Goal: Task Accomplishment & Management: Use online tool/utility

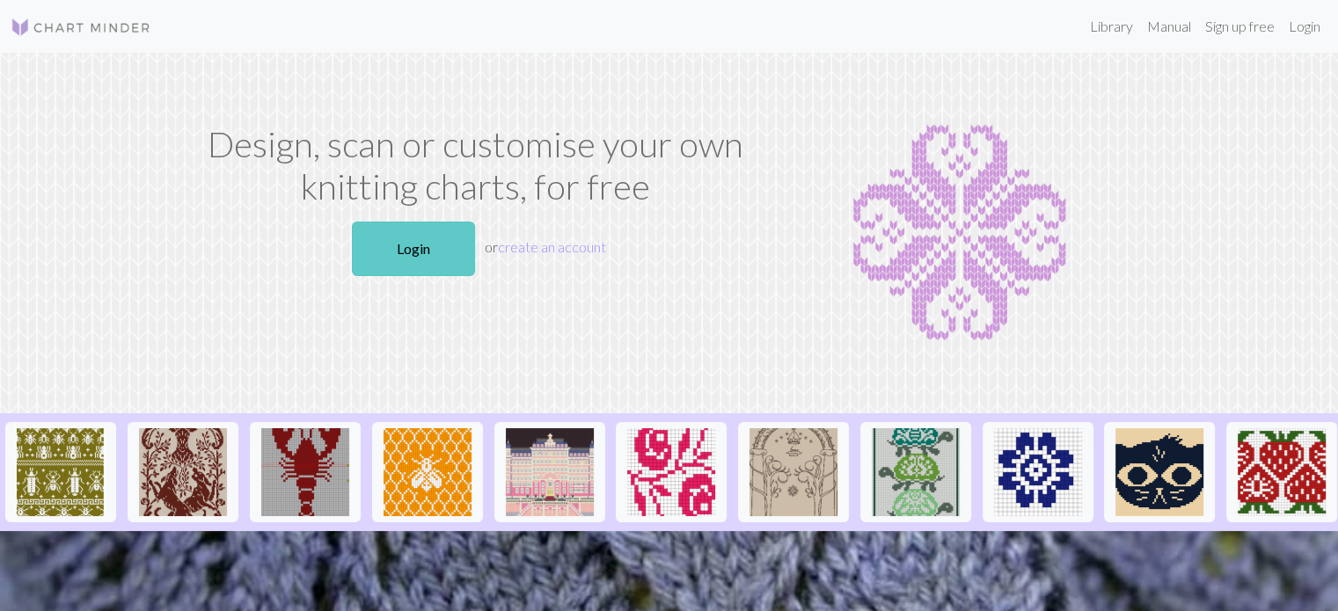
click at [394, 260] on link "Login" at bounding box center [413, 249] width 123 height 55
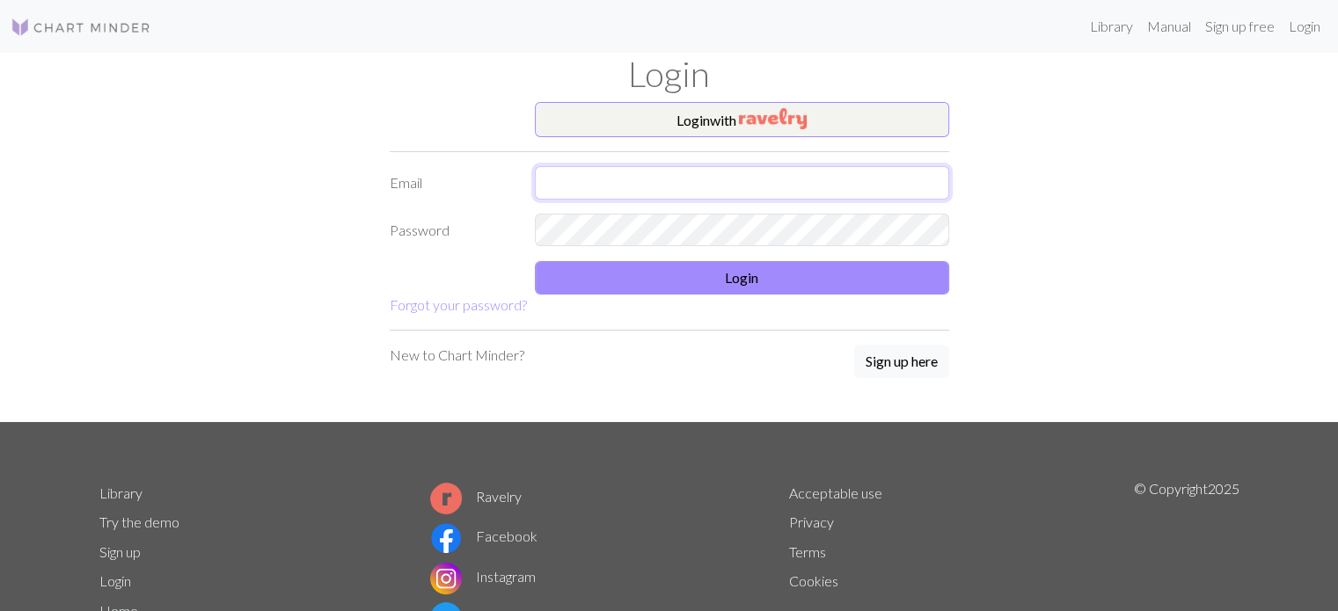
click at [613, 191] on input "text" at bounding box center [742, 182] width 414 height 33
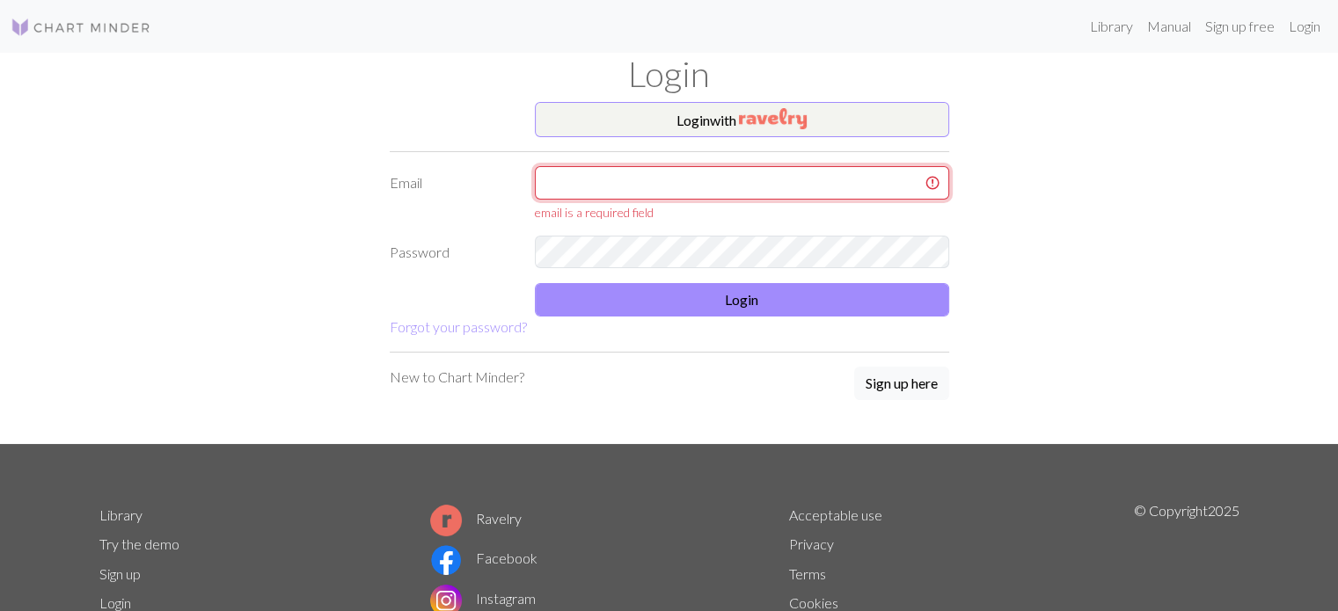
type input "[EMAIL_ADDRESS][DOMAIN_NAME]"
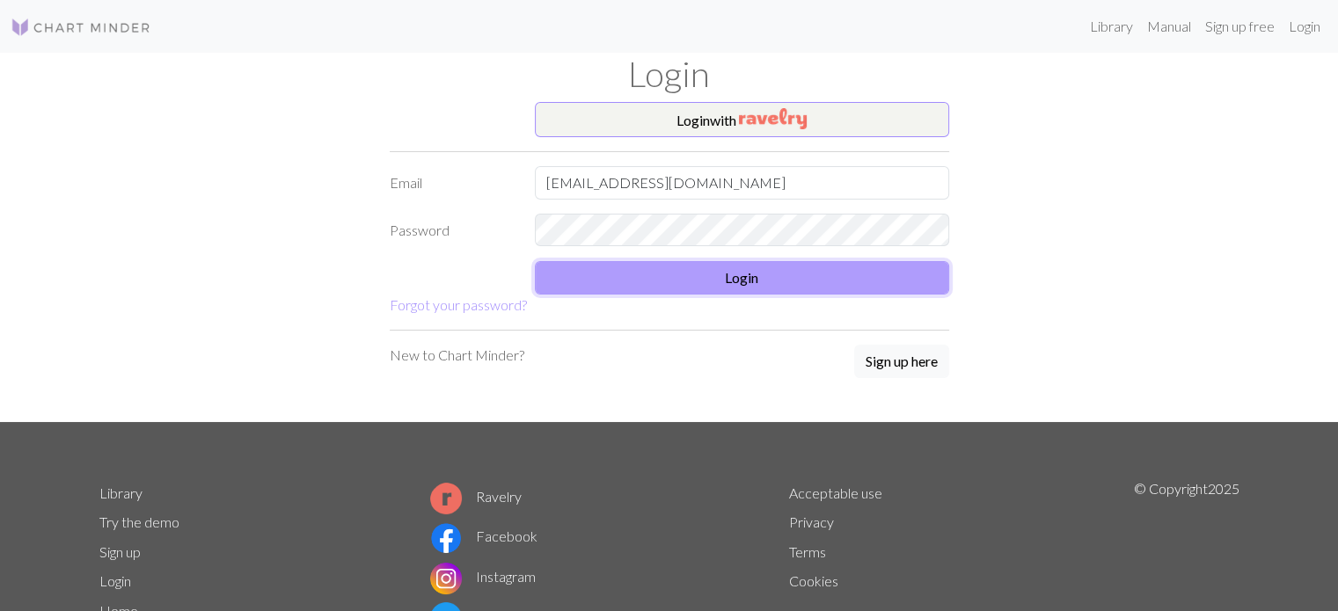
click at [697, 270] on button "Login" at bounding box center [742, 277] width 414 height 33
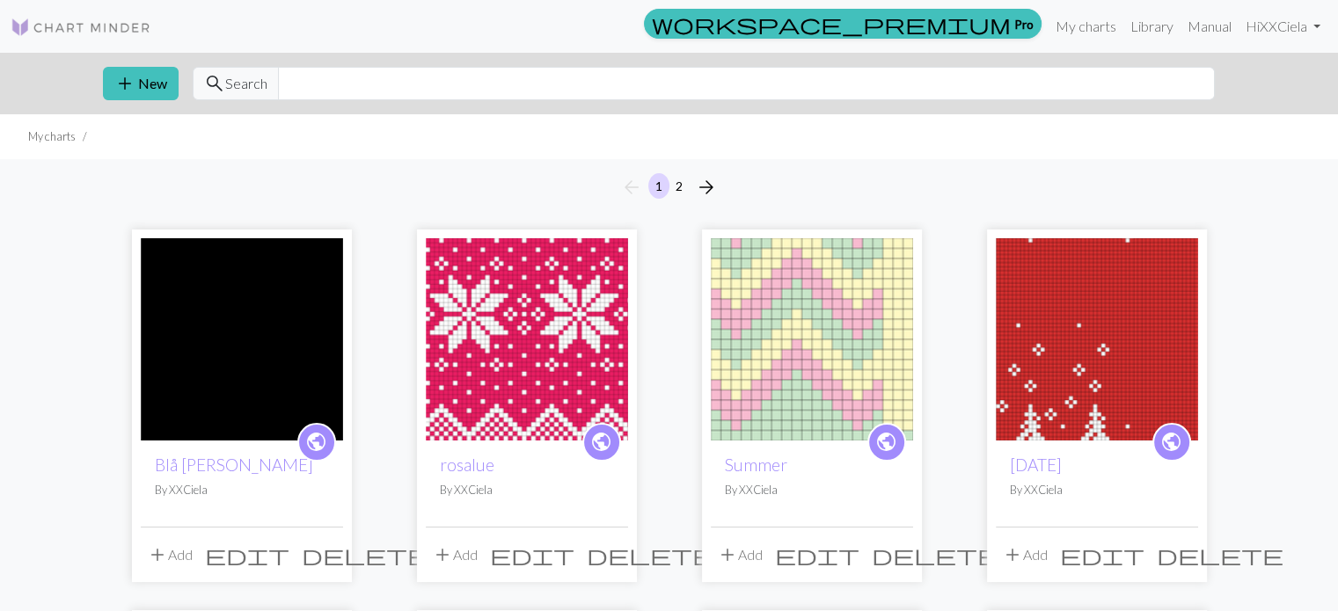
click at [562, 319] on img at bounding box center [527, 339] width 202 height 202
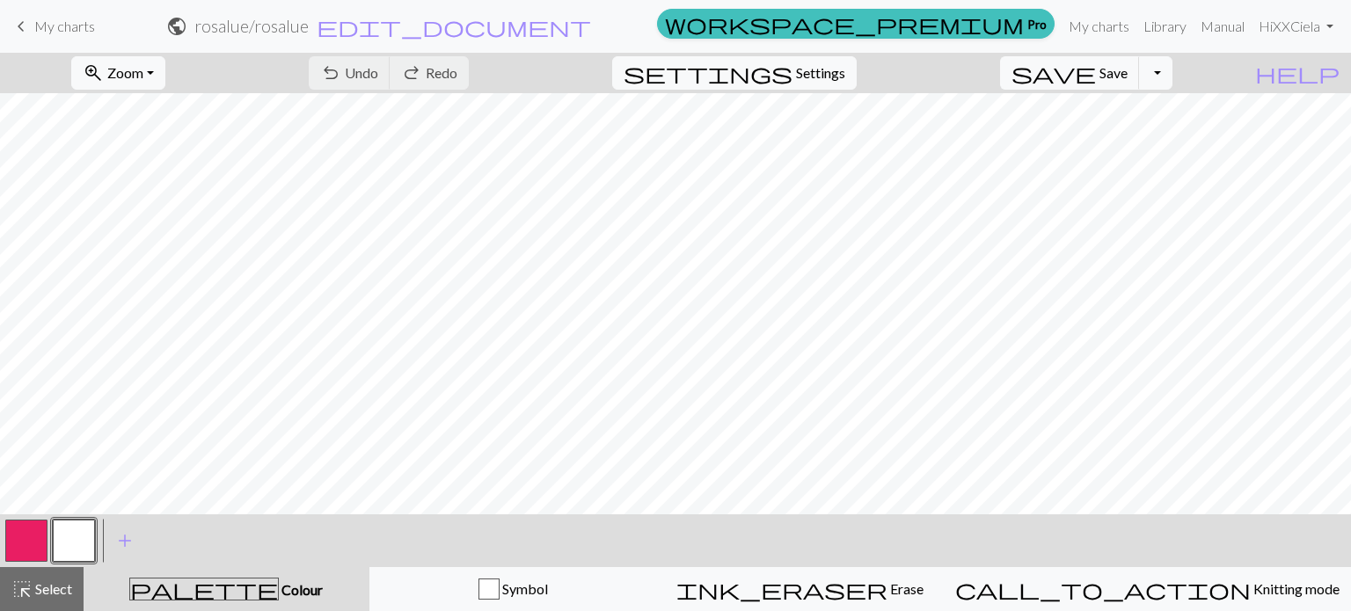
click at [29, 542] on button "button" at bounding box center [26, 541] width 42 height 42
click at [91, 540] on button "button" at bounding box center [74, 541] width 42 height 42
click at [17, 544] on button "button" at bounding box center [26, 541] width 42 height 42
click at [73, 544] on button "button" at bounding box center [74, 541] width 42 height 42
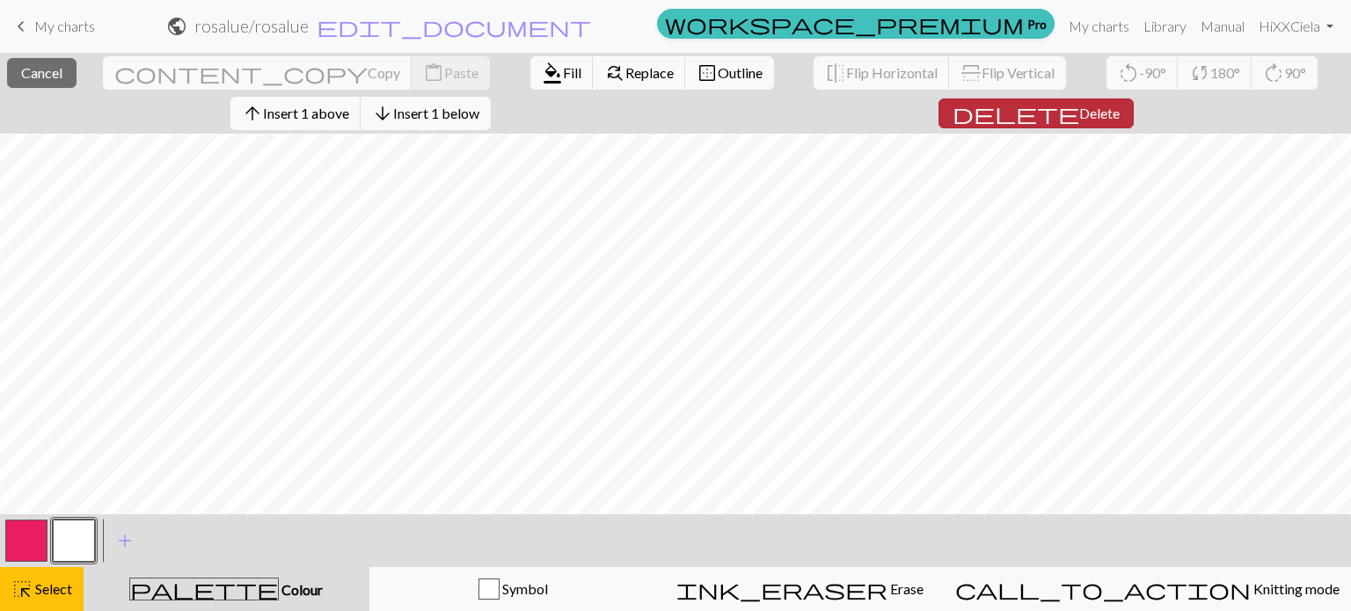
click at [1080, 108] on span "Delete" at bounding box center [1100, 113] width 40 height 17
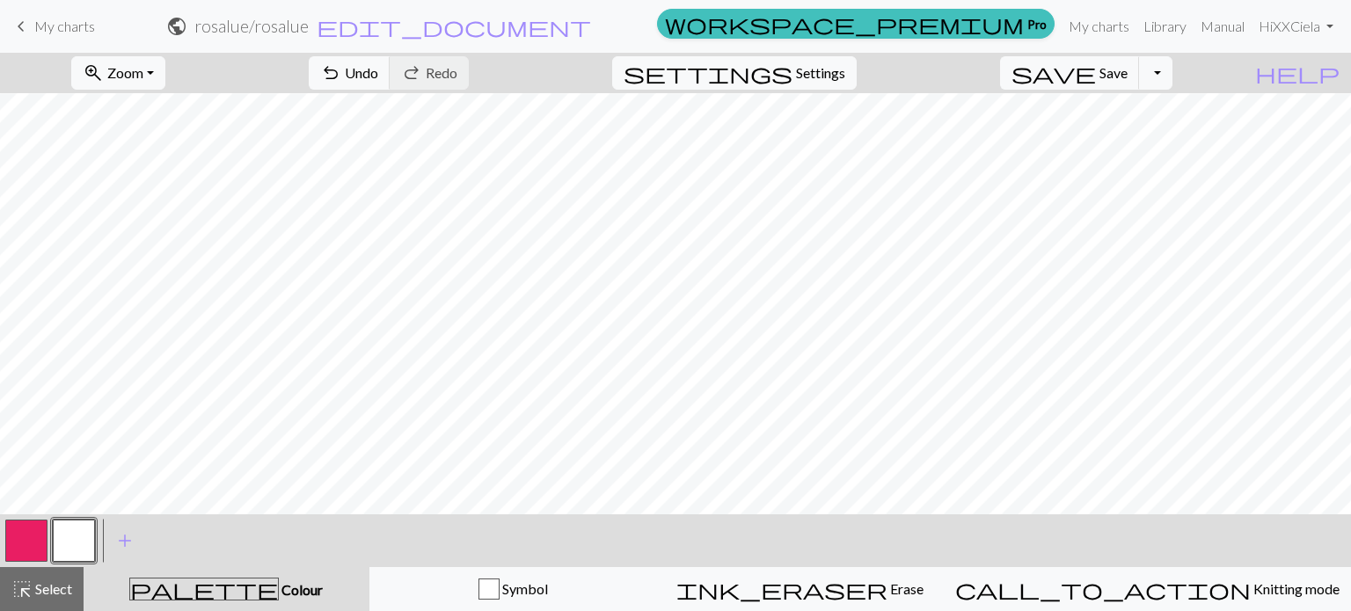
click at [26, 547] on button "button" at bounding box center [26, 541] width 42 height 42
click at [78, 541] on button "button" at bounding box center [74, 541] width 42 height 42
click at [18, 539] on button "button" at bounding box center [26, 541] width 42 height 42
click at [73, 542] on button "button" at bounding box center [74, 541] width 42 height 42
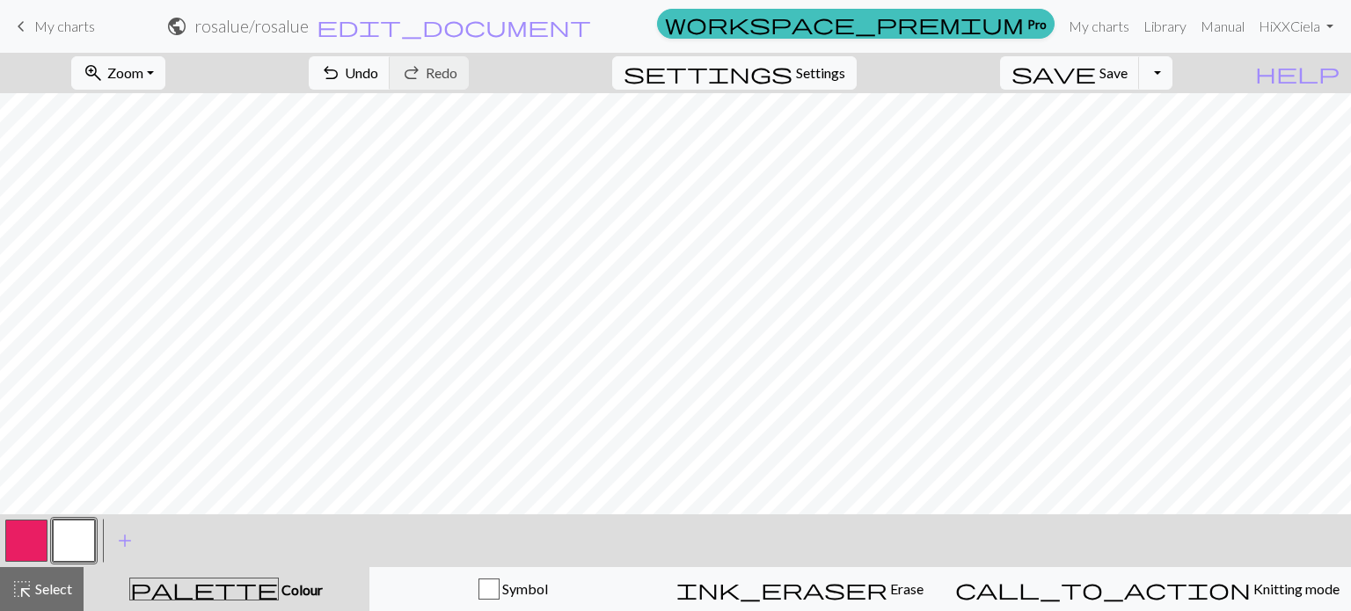
click at [19, 529] on button "button" at bounding box center [26, 541] width 42 height 42
click at [238, 157] on div "zoom_in Zoom Zoom Fit all Fit width Fit height 50% 100% 150% 200% undo Undo Und…" at bounding box center [675, 332] width 1351 height 559
click at [75, 543] on button "button" at bounding box center [74, 541] width 42 height 42
click at [143, 71] on span "Zoom" at bounding box center [125, 72] width 36 height 17
click at [121, 115] on button "Fit all" at bounding box center [142, 112] width 139 height 28
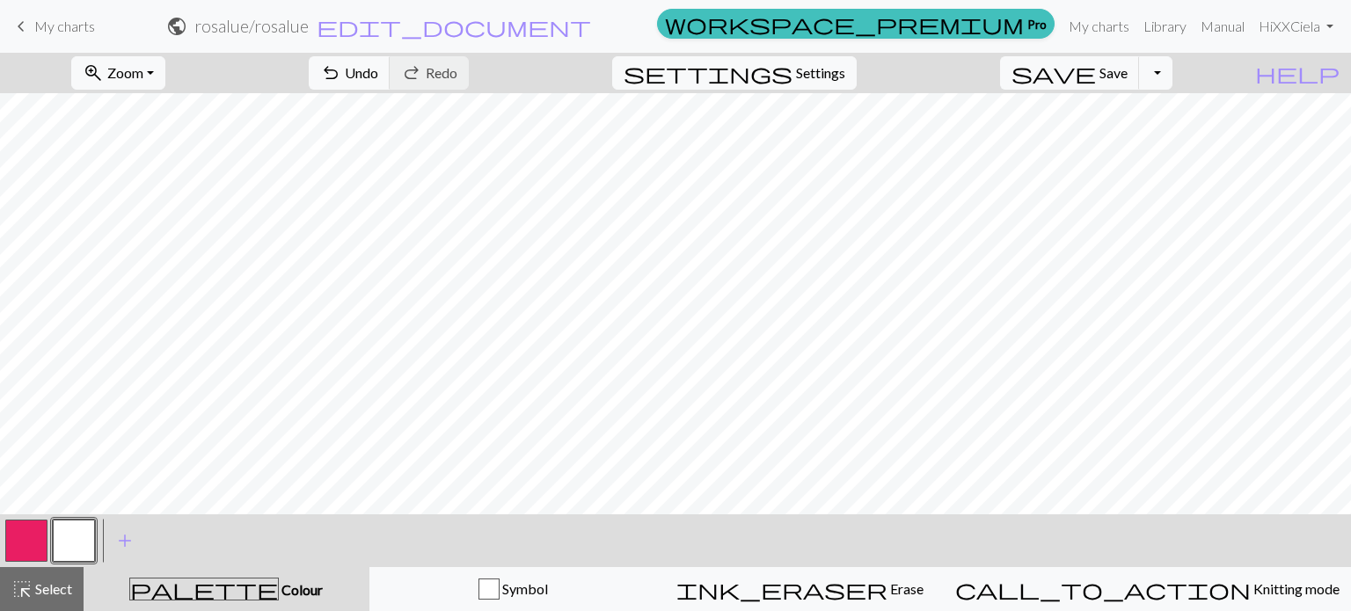
click at [28, 548] on button "button" at bounding box center [26, 541] width 42 height 42
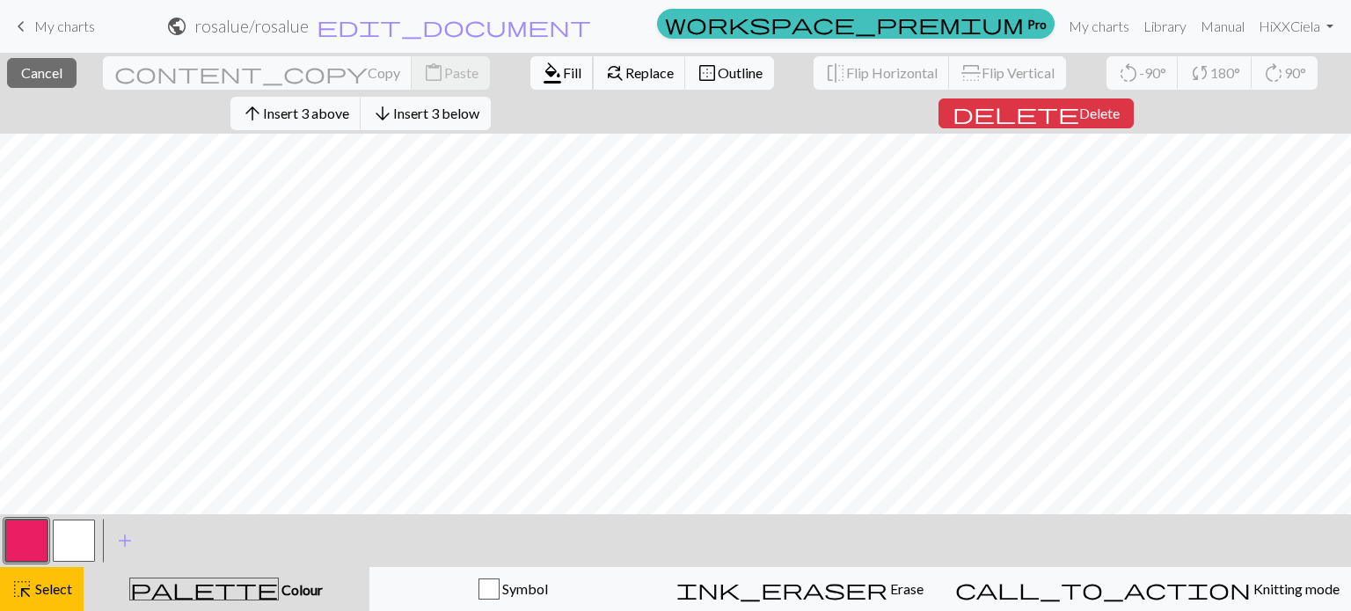
click at [542, 71] on span "format_color_fill" at bounding box center [552, 73] width 21 height 25
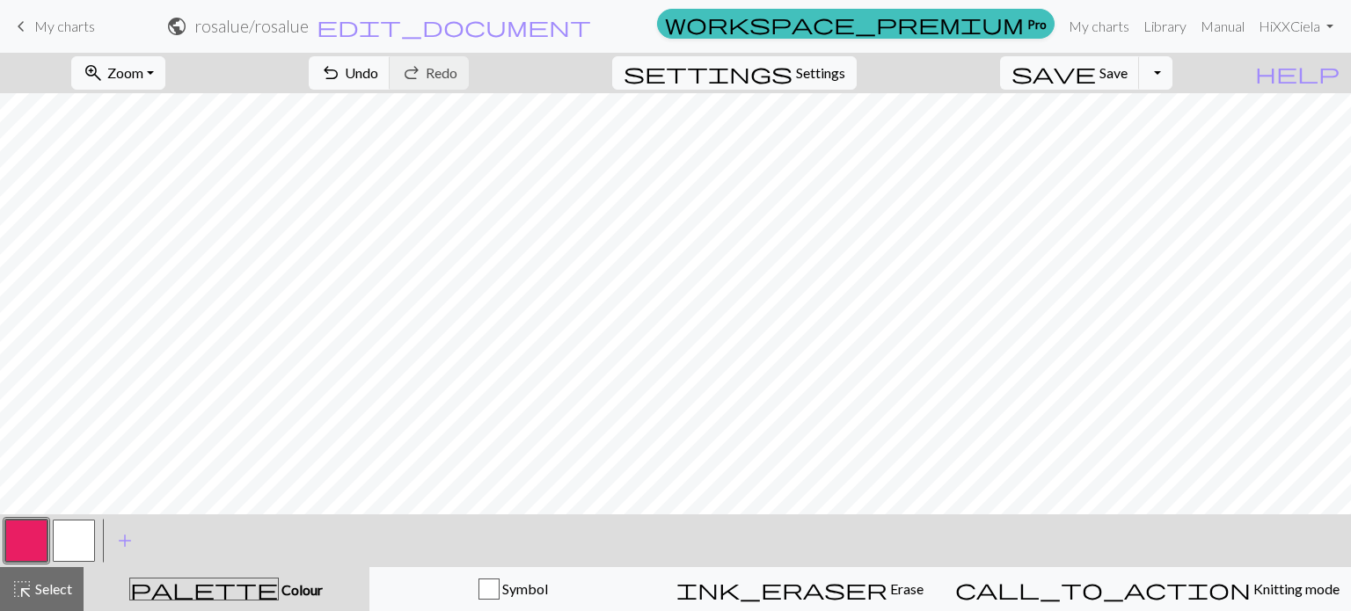
click at [78, 534] on button "button" at bounding box center [74, 541] width 42 height 42
click at [143, 79] on span "Zoom" at bounding box center [125, 72] width 36 height 17
click at [137, 140] on button "Fit width" at bounding box center [142, 140] width 139 height 28
drag, startPoint x: 10, startPoint y: 551, endPoint x: 82, endPoint y: 507, distance: 84.5
click at [82, 507] on div "zoom_in Zoom Zoom Fit all Fit width Fit height 50% 100% 150% 200% undo Undo Und…" at bounding box center [675, 332] width 1351 height 559
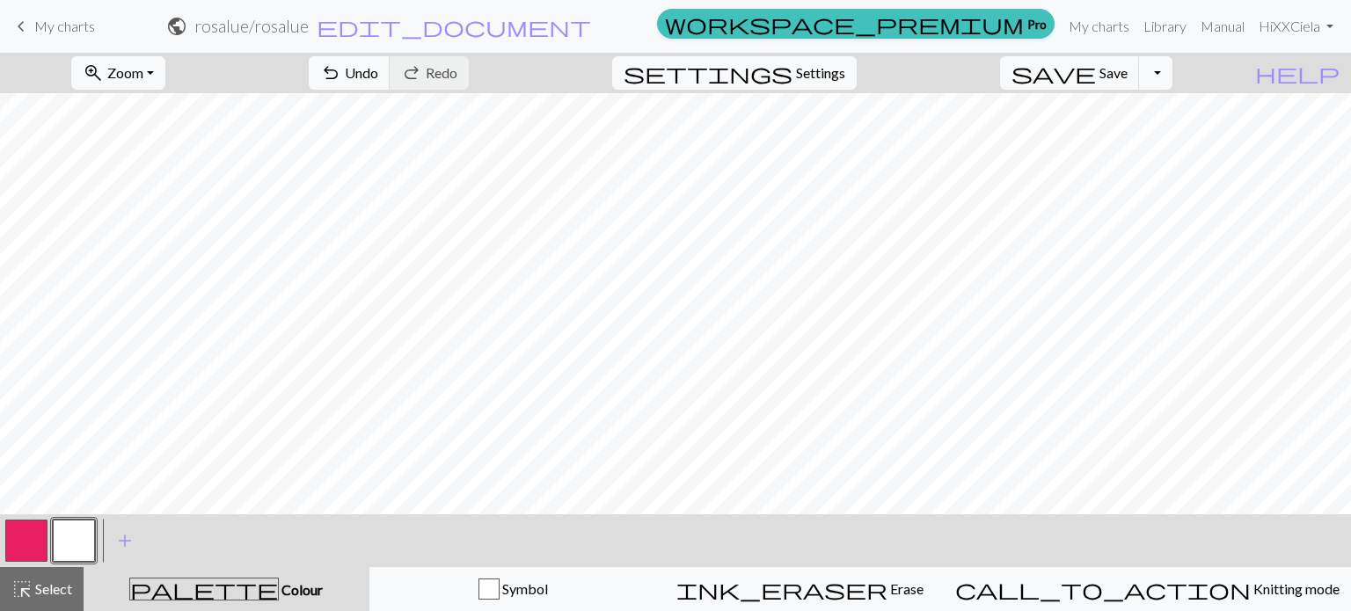
click at [35, 548] on button "button" at bounding box center [26, 541] width 42 height 42
click at [70, 538] on button "button" at bounding box center [74, 541] width 42 height 42
click at [29, 554] on button "button" at bounding box center [26, 541] width 42 height 42
click at [77, 544] on button "button" at bounding box center [74, 541] width 42 height 42
click at [33, 541] on button "button" at bounding box center [26, 541] width 42 height 42
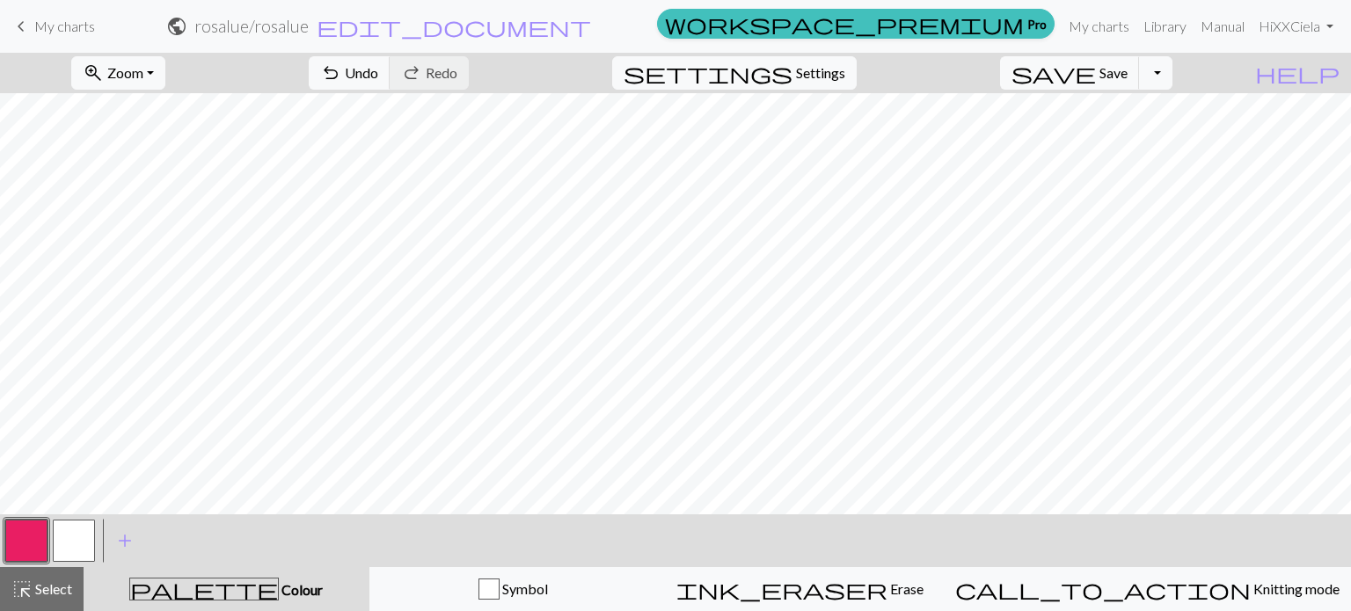
click at [82, 545] on button "button" at bounding box center [74, 541] width 42 height 42
click at [26, 547] on button "button" at bounding box center [26, 541] width 42 height 42
click at [77, 556] on button "button" at bounding box center [74, 541] width 42 height 42
click at [15, 540] on button "button" at bounding box center [26, 541] width 42 height 42
click at [63, 534] on button "button" at bounding box center [74, 541] width 42 height 42
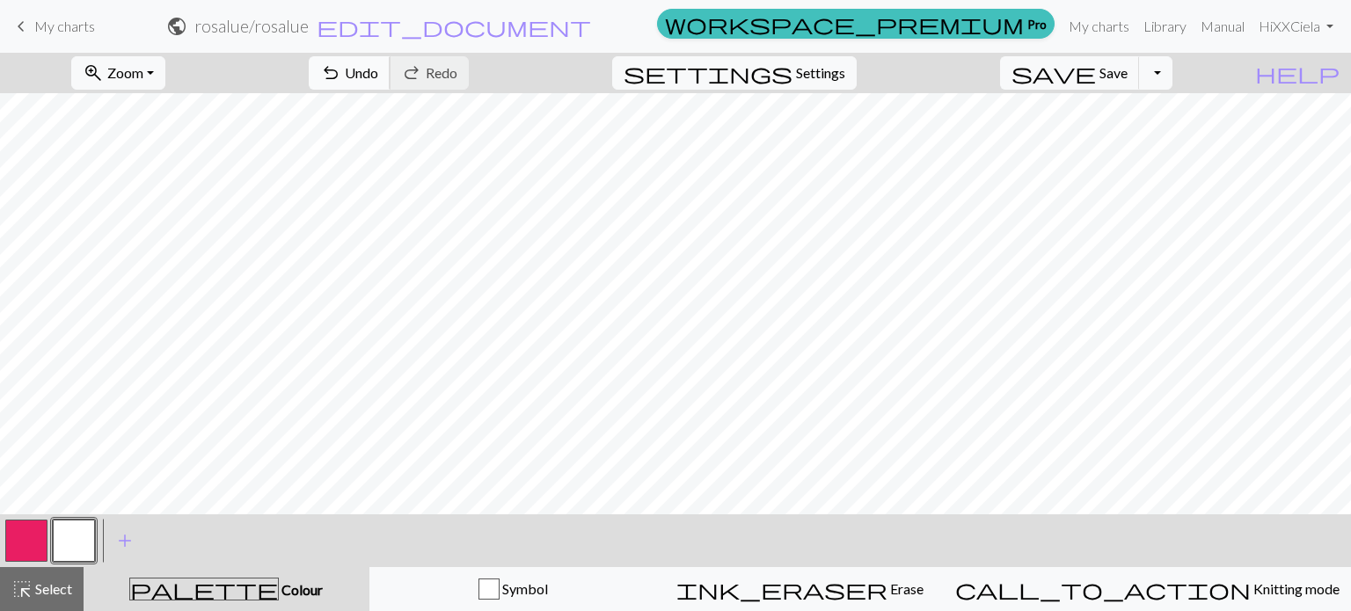
click at [391, 59] on button "undo Undo Undo" at bounding box center [350, 72] width 82 height 33
click at [32, 538] on button "button" at bounding box center [26, 541] width 42 height 42
click at [81, 532] on button "button" at bounding box center [74, 541] width 42 height 42
click at [40, 533] on button "button" at bounding box center [26, 541] width 42 height 42
click at [75, 538] on button "button" at bounding box center [74, 541] width 42 height 42
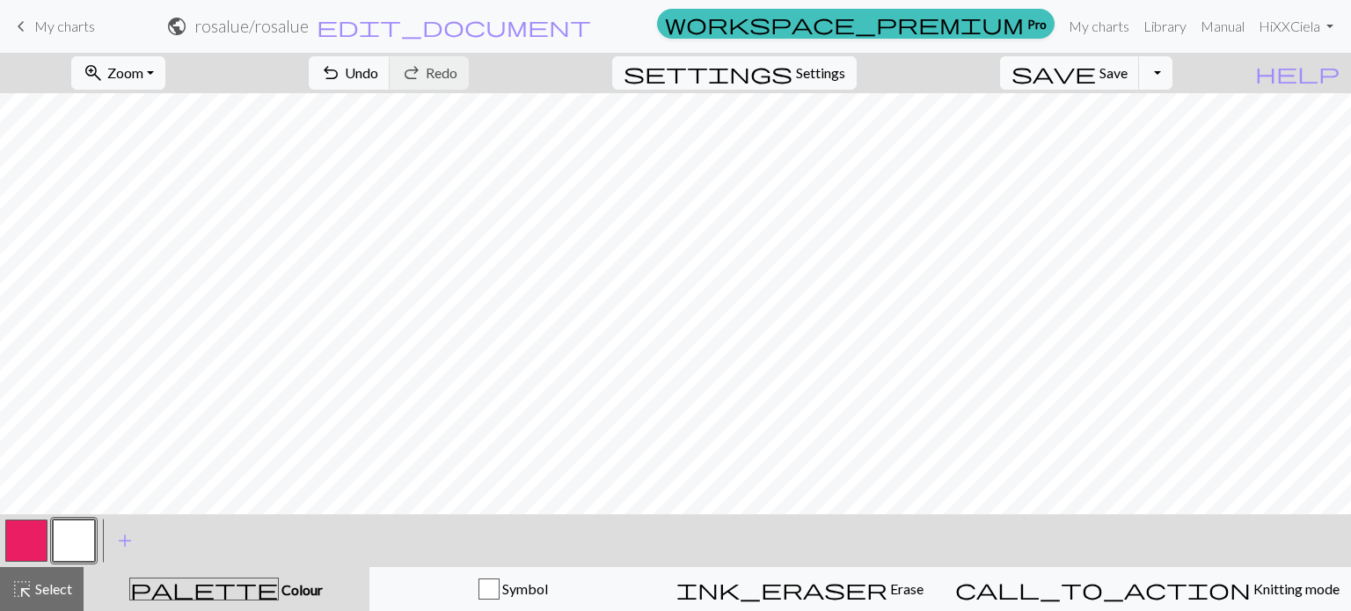
click at [163, 41] on form "public rosalue / rosalue edit_document Edit settings" at bounding box center [379, 26] width 541 height 34
click at [143, 70] on span "Zoom" at bounding box center [125, 72] width 36 height 17
click at [142, 108] on button "Fit all" at bounding box center [142, 112] width 139 height 28
click at [1128, 72] on span "Save" at bounding box center [1114, 72] width 28 height 17
click at [1173, 80] on button "Toggle Dropdown" at bounding box center [1155, 72] width 33 height 33
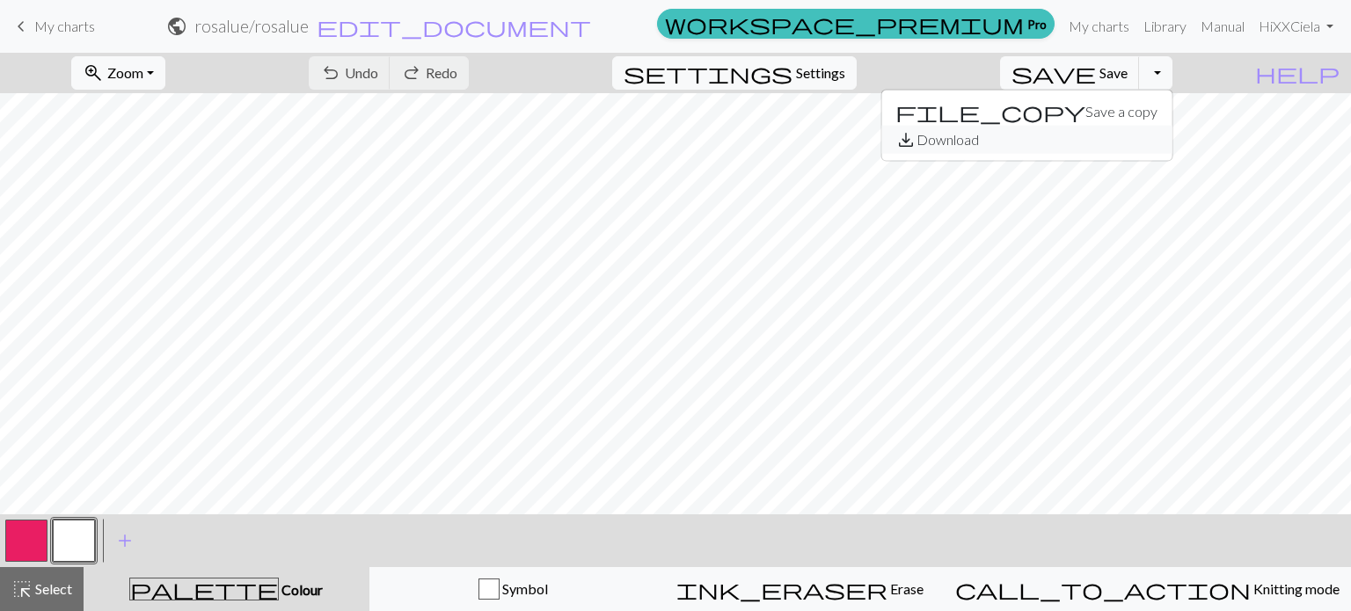
click at [1135, 132] on button "save_alt Download" at bounding box center [1027, 140] width 290 height 28
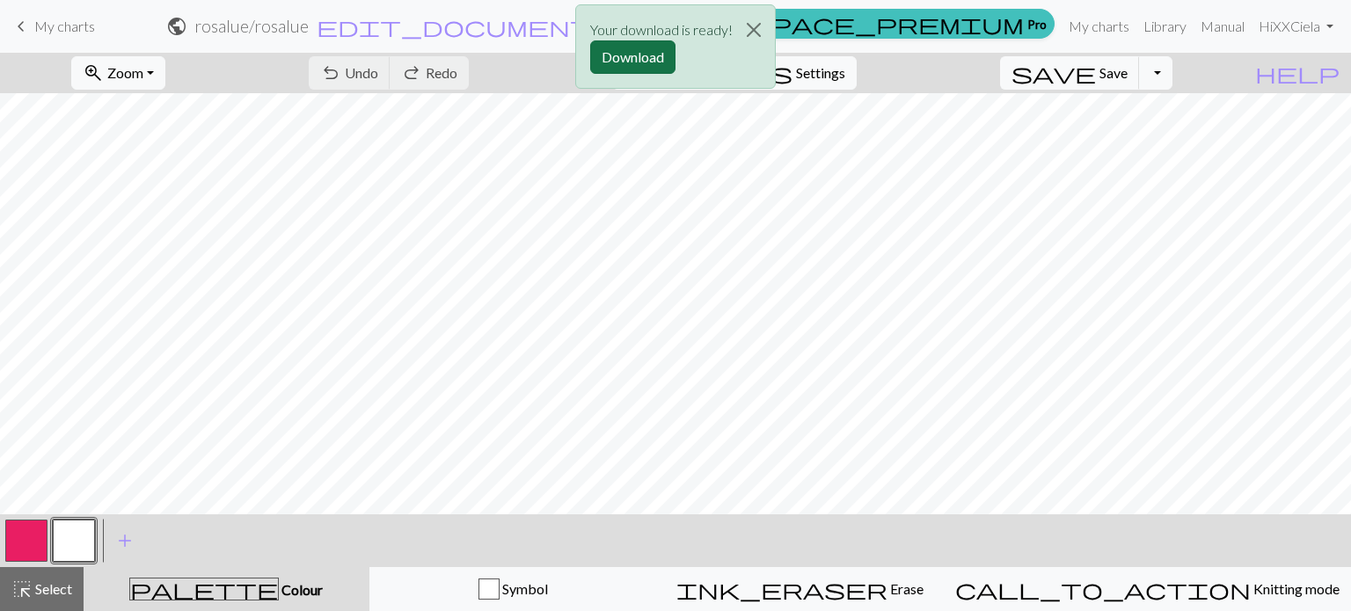
click at [641, 58] on button "Download" at bounding box center [632, 56] width 85 height 33
